Goal: Find specific page/section: Find specific page/section

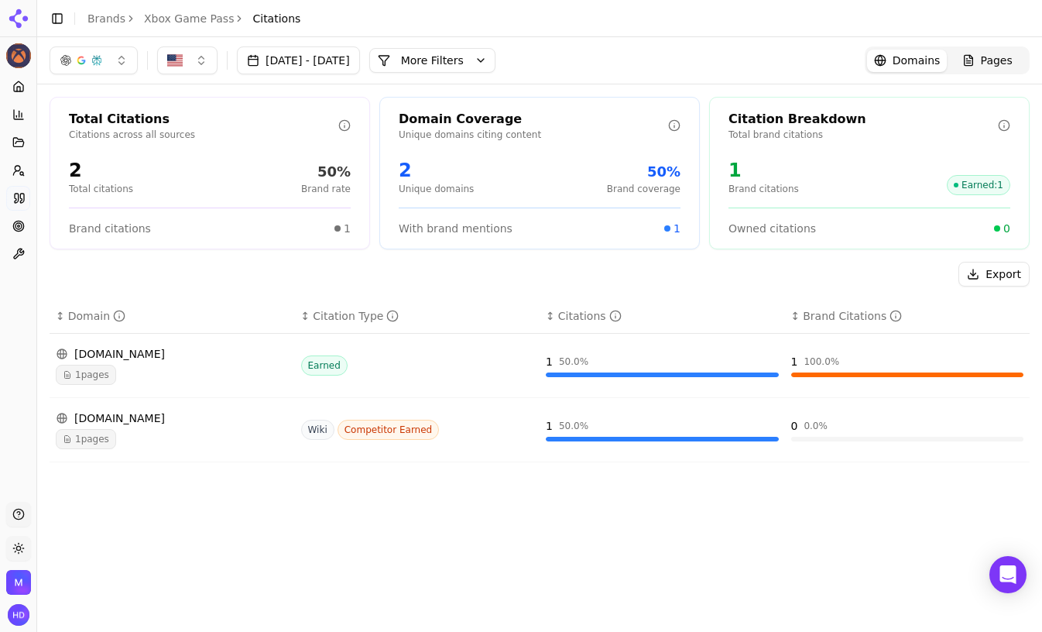
click at [835, 64] on span "Pages" at bounding box center [997, 60] width 32 height 15
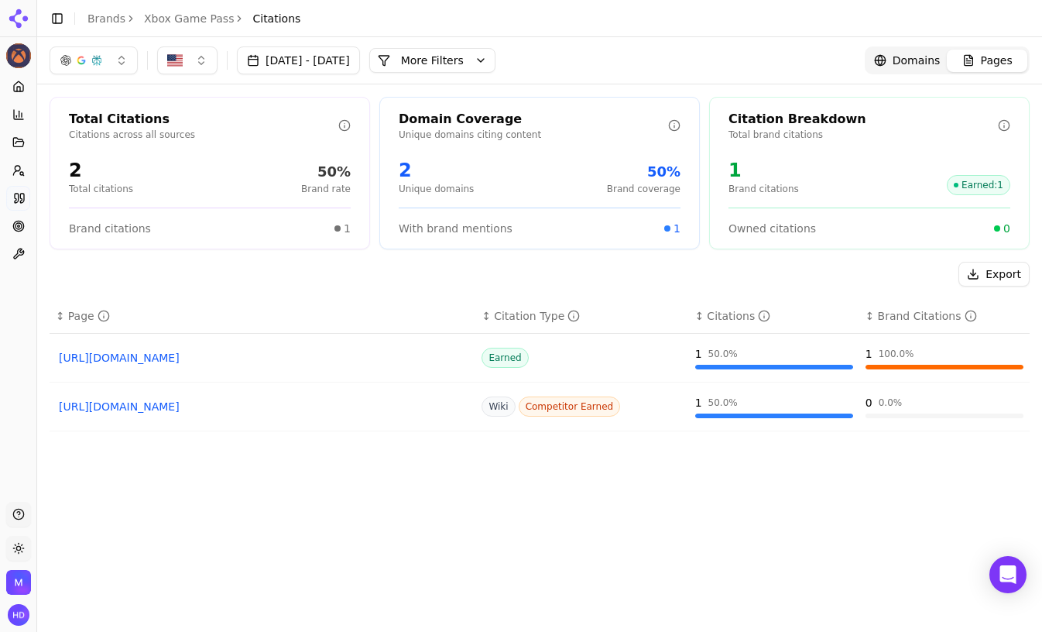
click at [585, 25] on header "Toggle Sidebar Brands Xbox Game Pass Citations" at bounding box center [539, 18] width 1005 height 37
click at [322, 24] on header "Toggle Sidebar Brands Xbox Game Pass Citations" at bounding box center [539, 18] width 1005 height 37
click at [496, 61] on button "More Filters" at bounding box center [432, 60] width 126 height 25
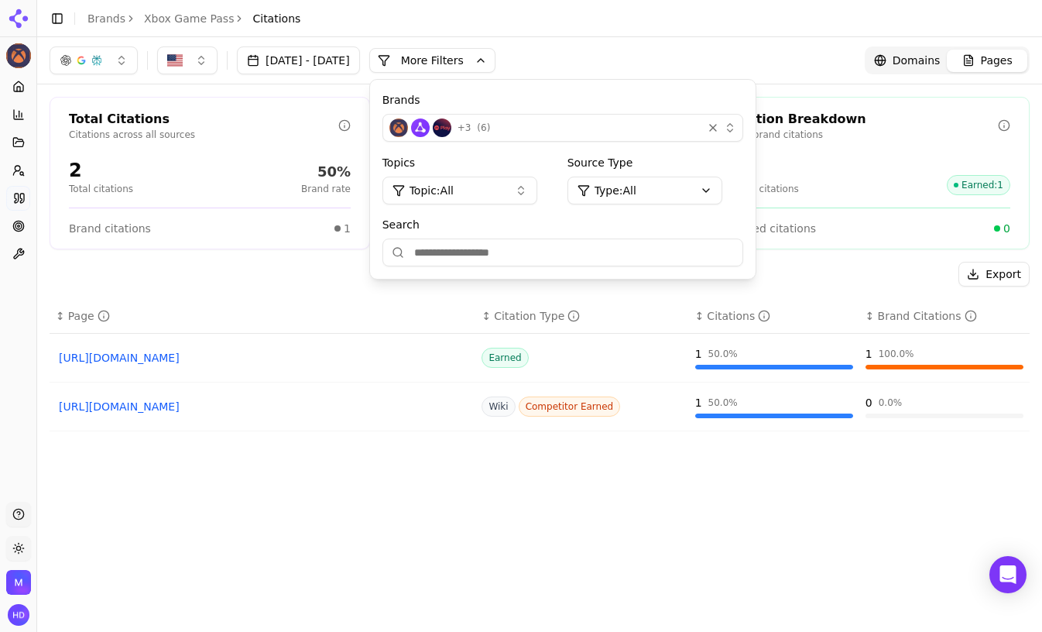
click at [601, 132] on div "+ 3 ( 6 )" at bounding box center [542, 127] width 307 height 19
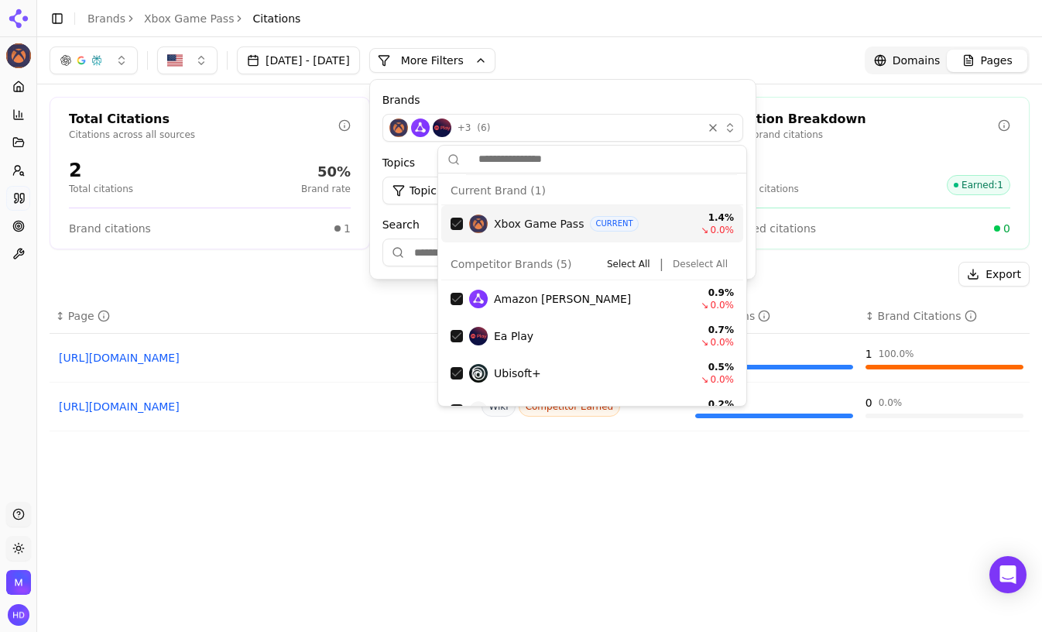
click at [266, 281] on div "Export" at bounding box center [540, 274] width 980 height 25
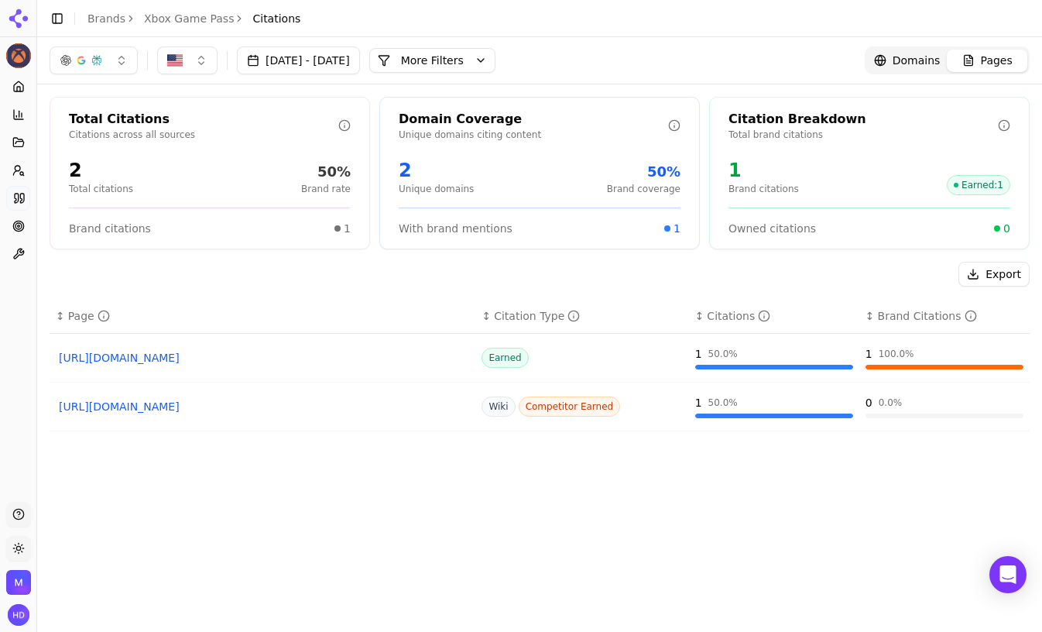
click at [496, 67] on button "More Filters" at bounding box center [432, 60] width 126 height 25
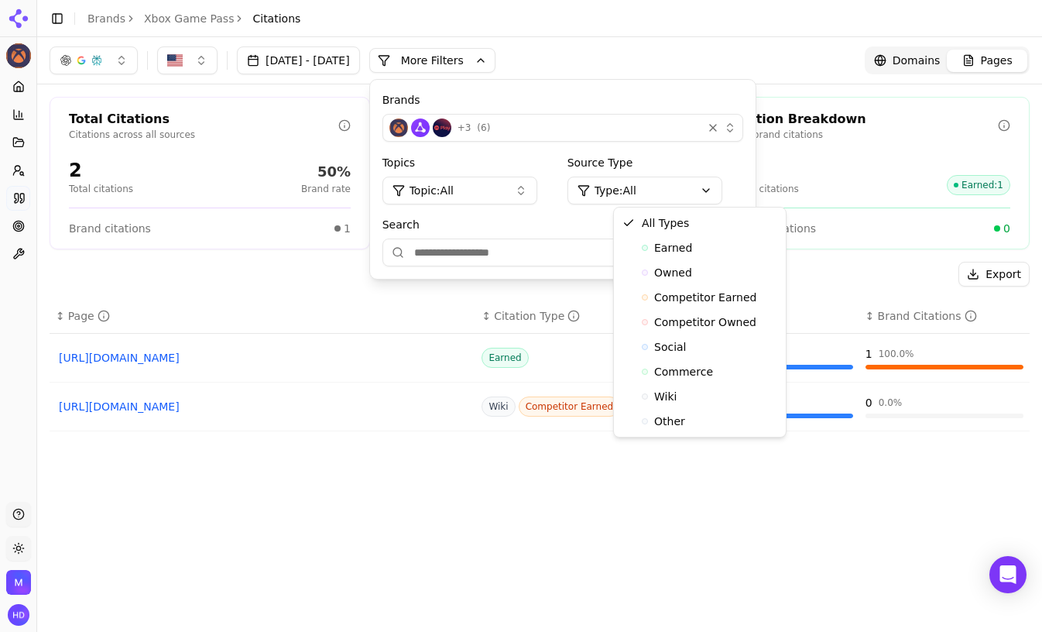
click at [688, 183] on html "Xbox Game Pass Platform Home Competition Topics Prompts Citations Optimize Tool…" at bounding box center [521, 316] width 1042 height 632
click at [682, 348] on span "Social" at bounding box center [670, 346] width 33 height 15
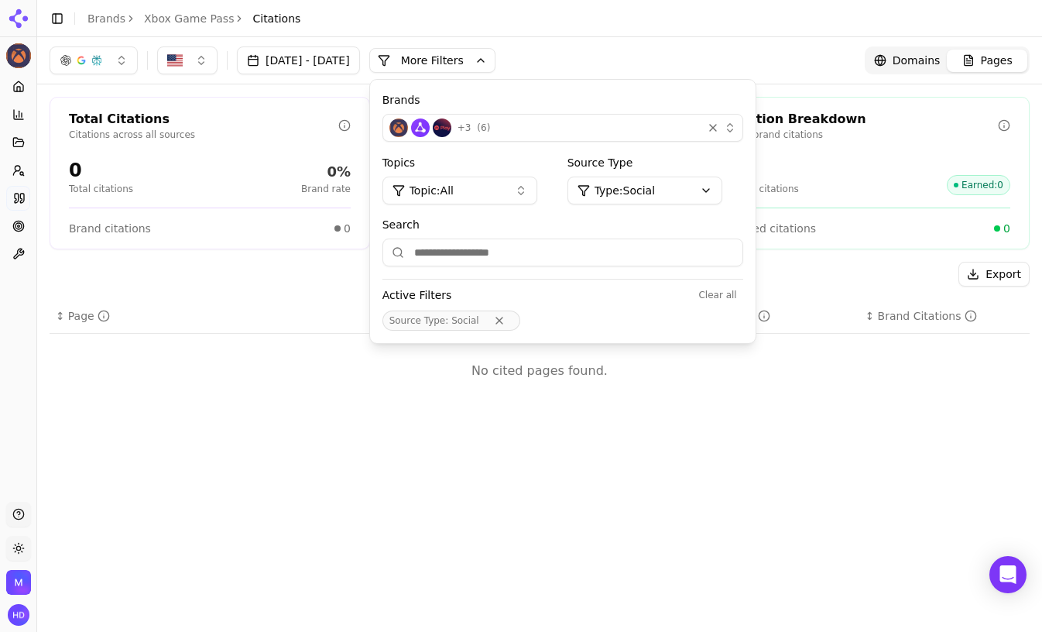
click at [684, 186] on html "Xbox Game Pass Platform Home Competition Topics Prompts Citations Optimize Tool…" at bounding box center [521, 316] width 1042 height 632
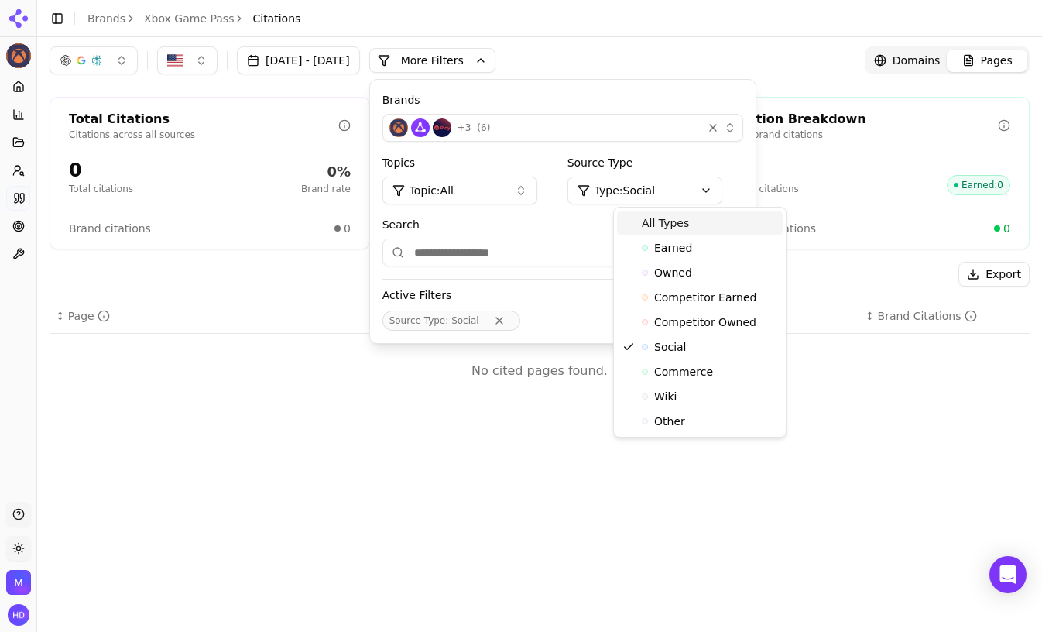
click at [685, 227] on span "All Types" at bounding box center [665, 222] width 47 height 15
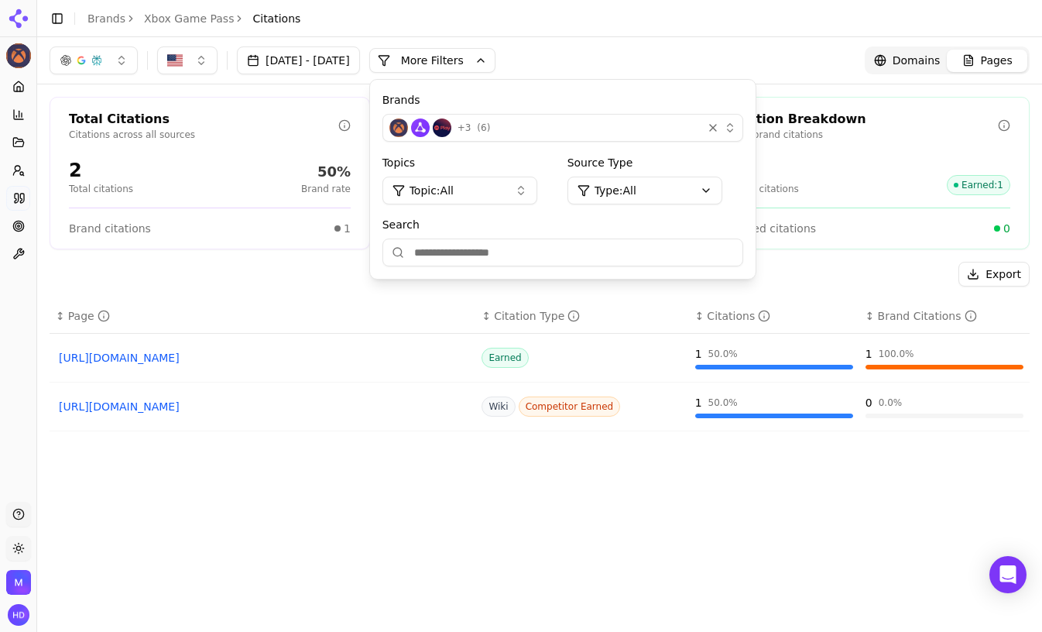
click at [589, 15] on header "Toggle Sidebar Brands Xbox Game Pass Citations" at bounding box center [539, 18] width 1005 height 37
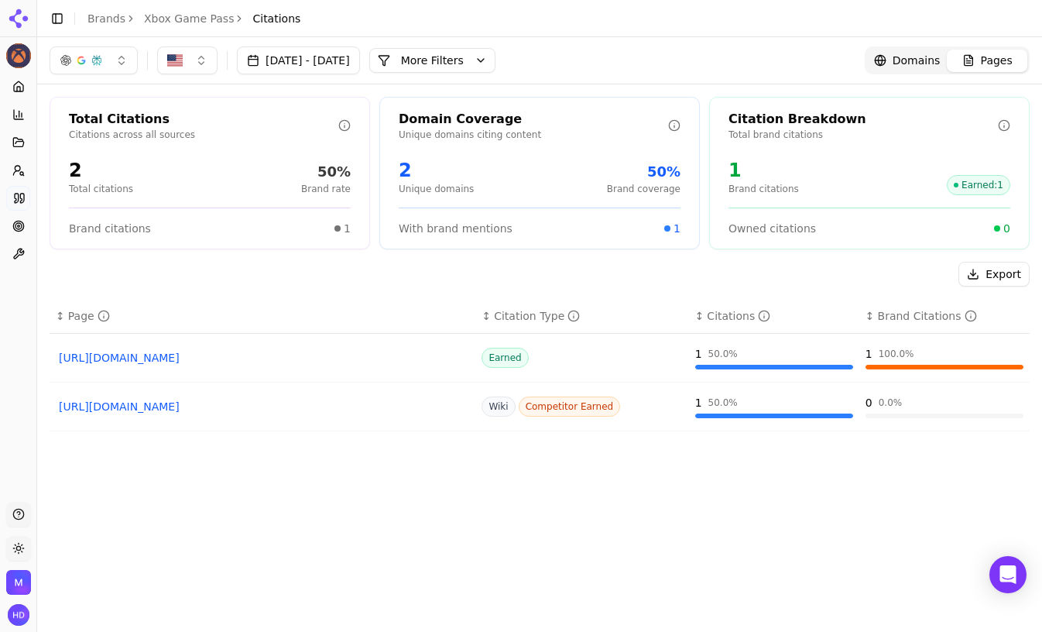
click at [274, 255] on div "Total Citations Citations across all sources 2 Total citations 50% Brand rate B…" at bounding box center [539, 376] width 1005 height 585
click at [638, 53] on div "Jul 27, 2025 - Aug 26, 2025 More More Filters Domains Pages" at bounding box center [540, 60] width 980 height 28
